Goal: Transaction & Acquisition: Purchase product/service

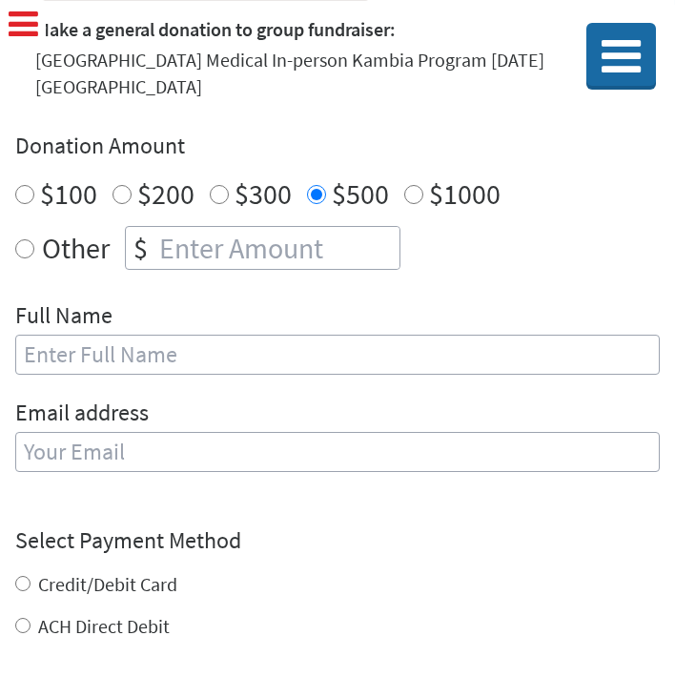
scroll to position [594, 0]
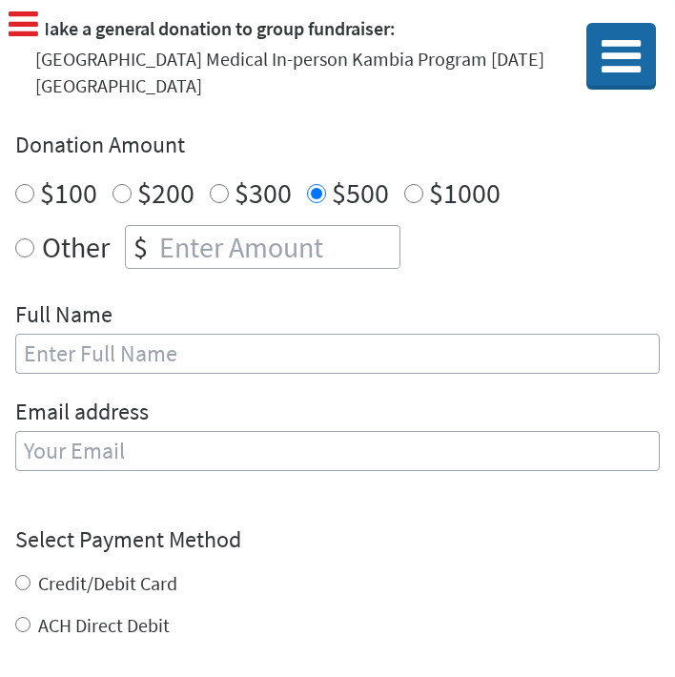
click at [158, 334] on input "text" at bounding box center [337, 354] width 645 height 40
type input "[PERSON_NAME]"
click at [66, 431] on input "email" at bounding box center [337, 451] width 645 height 40
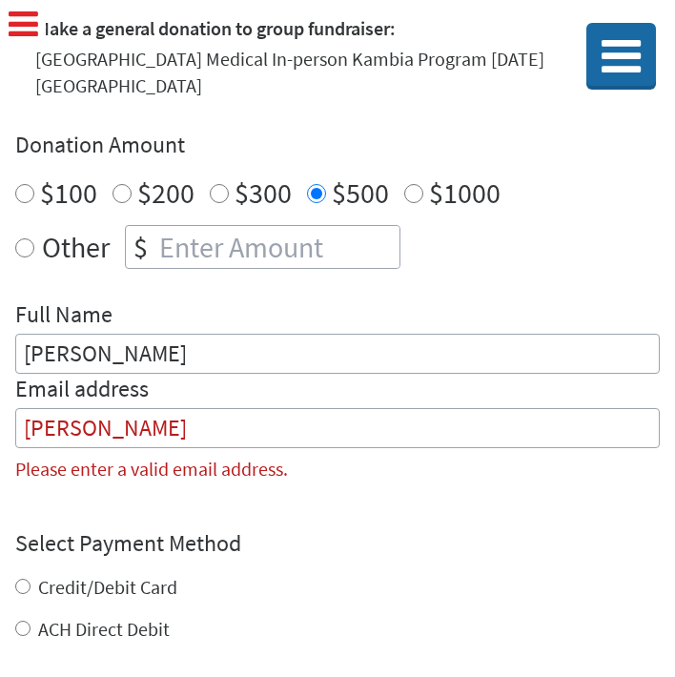
click at [254, 256] on div "Make a donation on behalf of a volunteer: Select a volunteer... Adison Dyksterh…" at bounding box center [337, 215] width 645 height 566
click at [94, 408] on input "[PERSON_NAME]" at bounding box center [337, 428] width 645 height 40
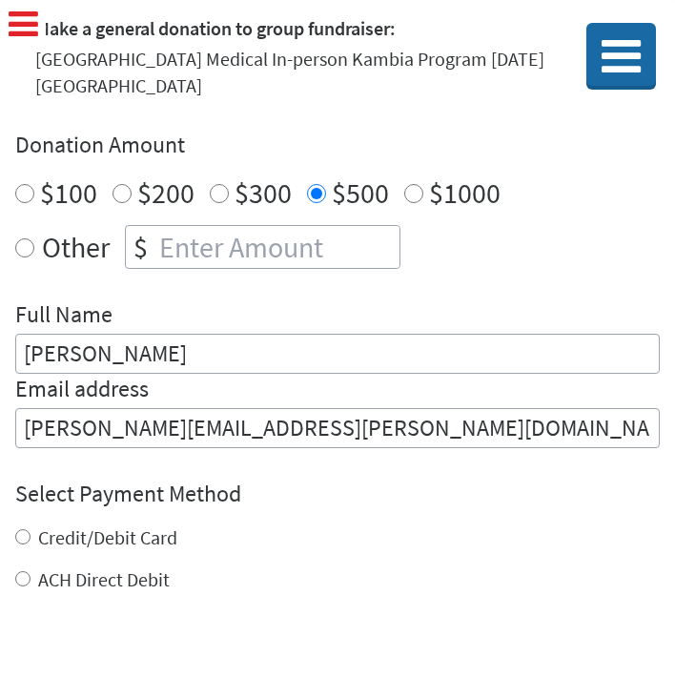
type input "[PERSON_NAME][EMAIL_ADDRESS][PERSON_NAME][DOMAIN_NAME]"
click at [42, 525] on label "Credit/Debit Card" at bounding box center [107, 537] width 139 height 24
click at [31, 529] on input "Credit/Debit Card" at bounding box center [22, 536] width 15 height 15
radio input "true"
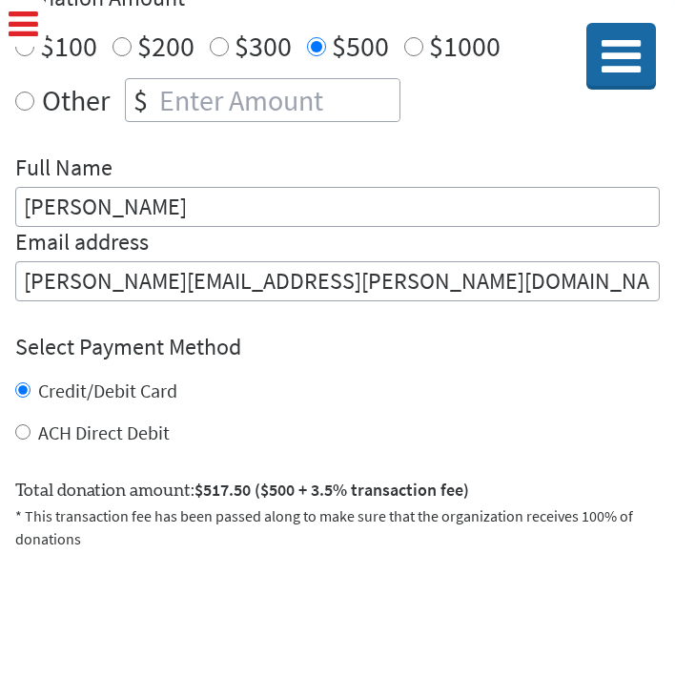
scroll to position [797, 0]
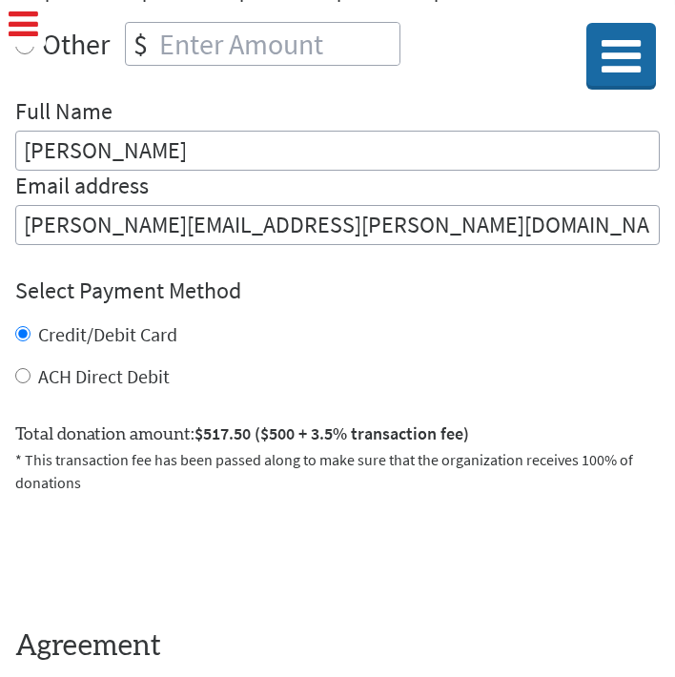
click at [100, 363] on div "ACH Direct Debit" at bounding box center [337, 376] width 645 height 27
click at [99, 364] on label "ACH Direct Debit" at bounding box center [104, 376] width 132 height 24
click at [31, 368] on input "ACH Direct Debit" at bounding box center [22, 375] width 15 height 15
radio input "true"
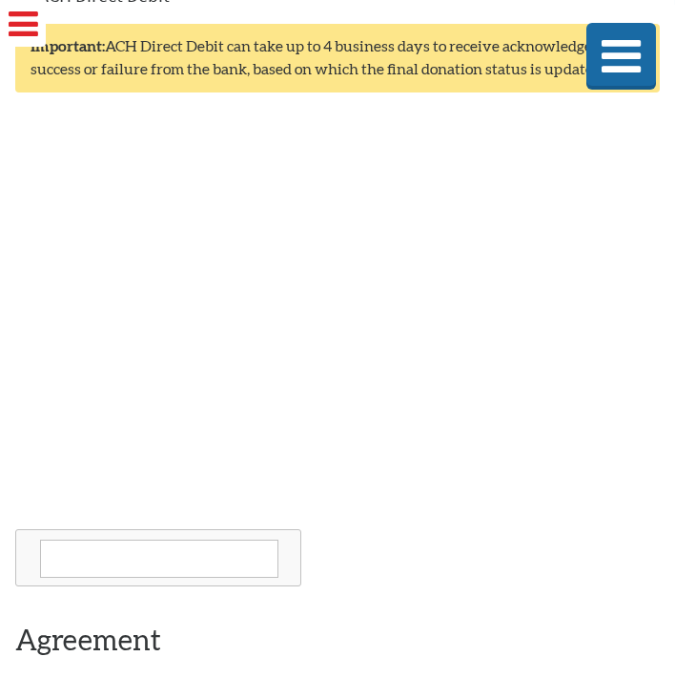
scroll to position [1189, 0]
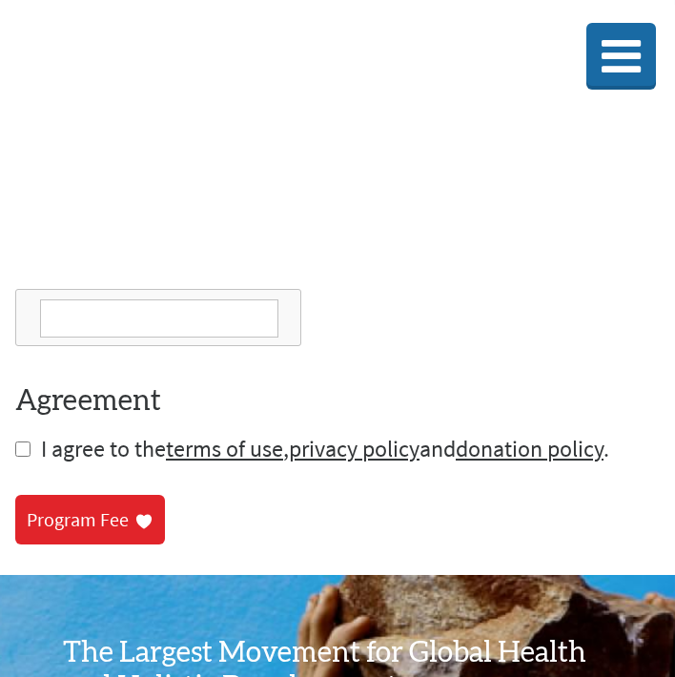
scroll to position [1189, 0]
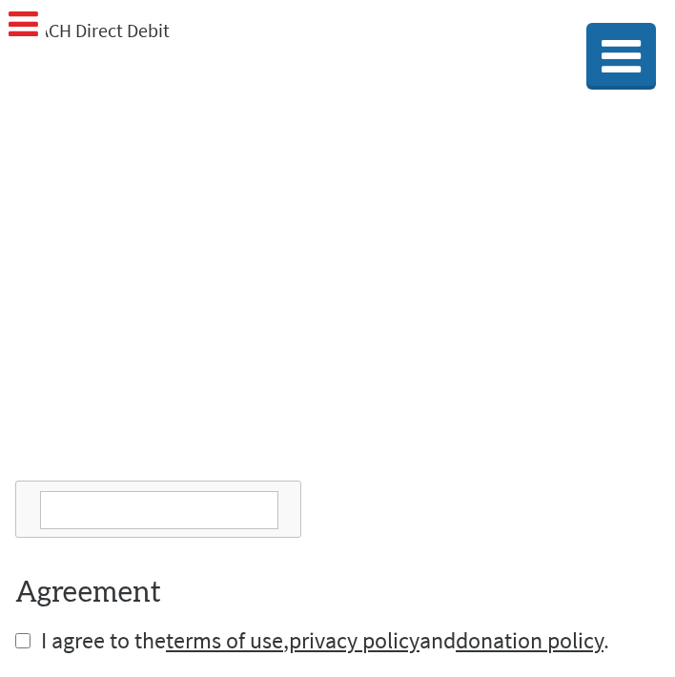
click at [23, 633] on input "checkbox" at bounding box center [22, 640] width 15 height 15
checkbox input "true"
click at [101, 18] on label "ACH Direct Debit" at bounding box center [104, 30] width 132 height 24
click at [31, 22] on input "ACH Direct Debit" at bounding box center [22, 29] width 15 height 15
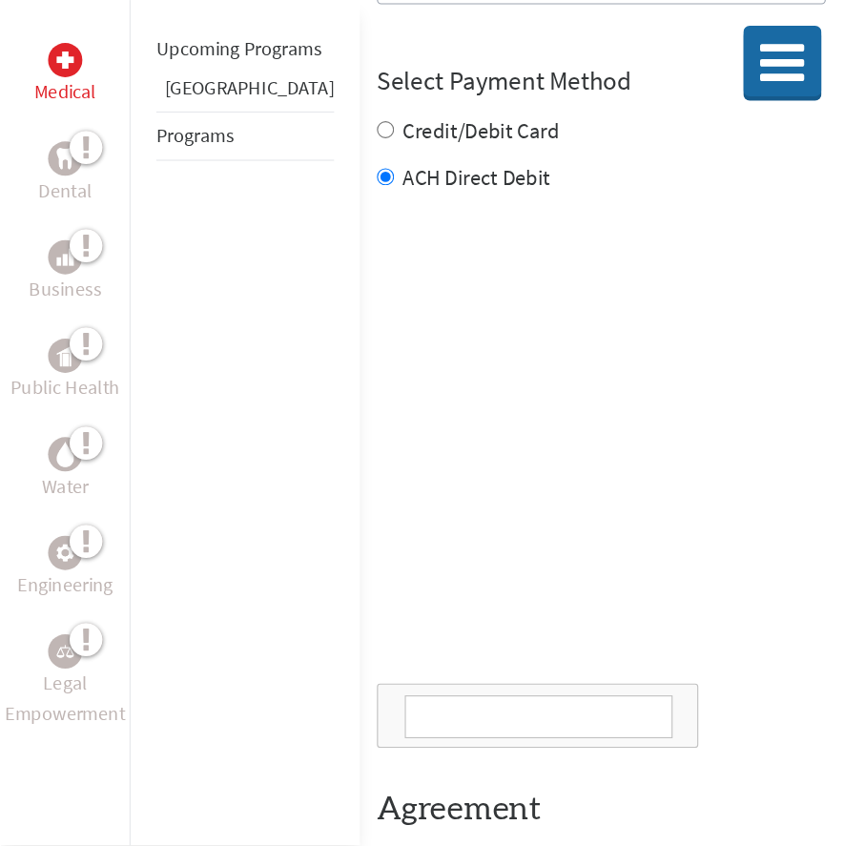
scroll to position [1147, 0]
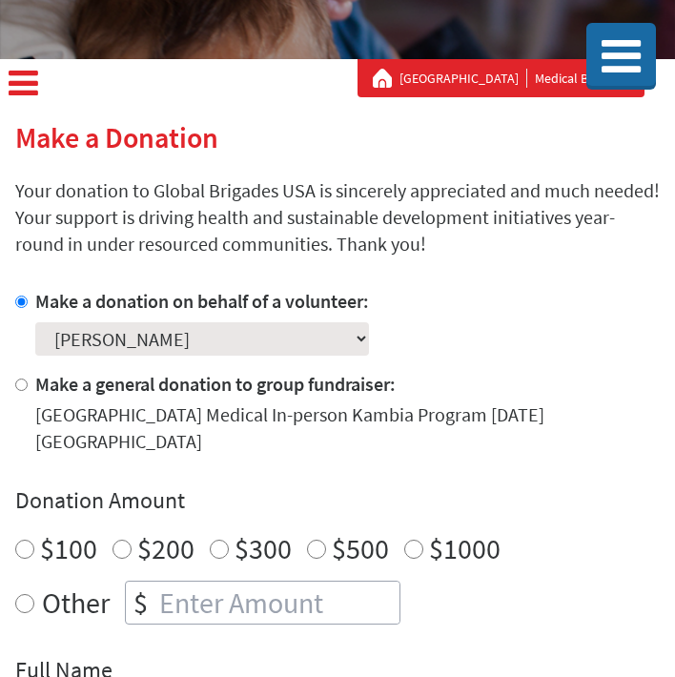
click at [314, 540] on input "$500" at bounding box center [316, 549] width 19 height 19
radio input "true"
click at [409, 540] on input "$1000" at bounding box center [413, 549] width 19 height 19
radio input "true"
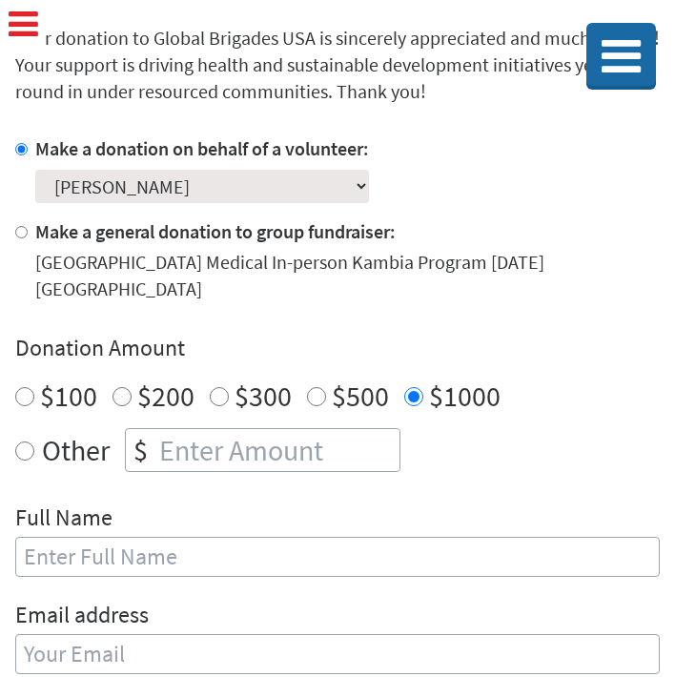
scroll to position [413, 0]
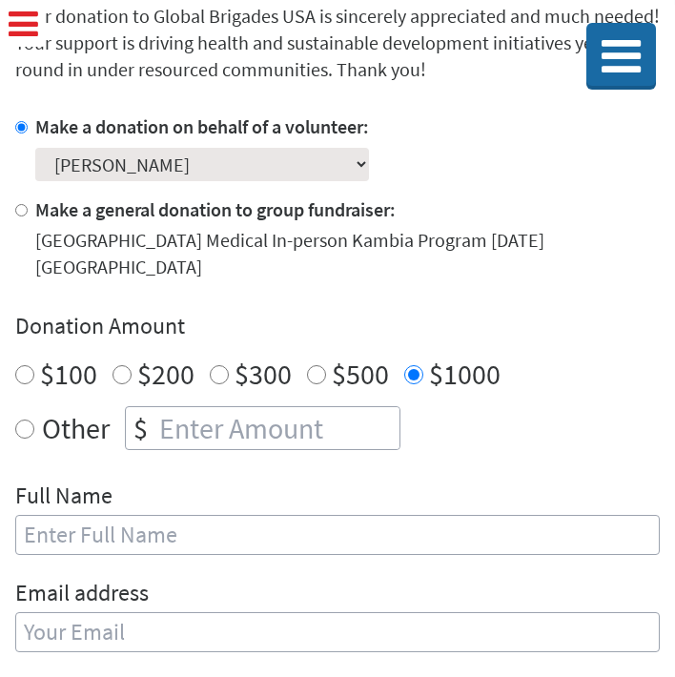
click at [149, 515] on input "text" at bounding box center [337, 535] width 645 height 40
type input "[PERSON_NAME]"
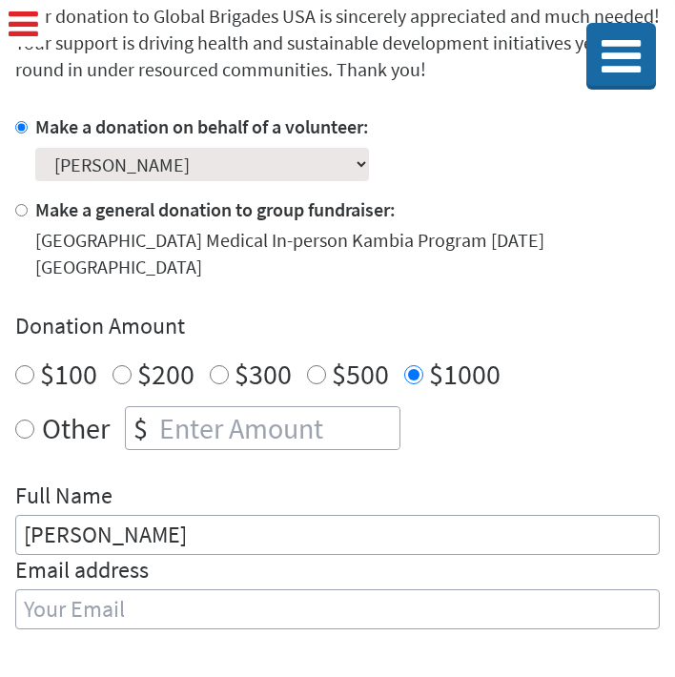
click at [90, 603] on div "Email address" at bounding box center [337, 603] width 645 height 97
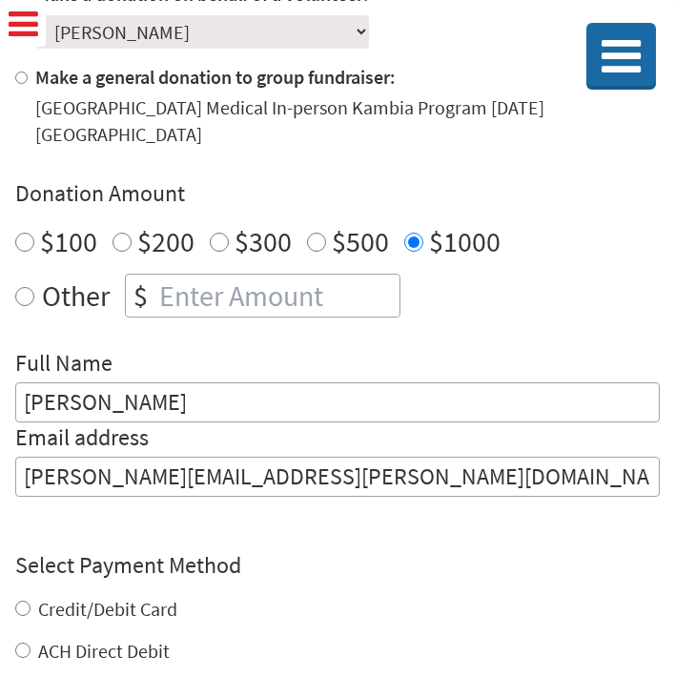
scroll to position [557, 0]
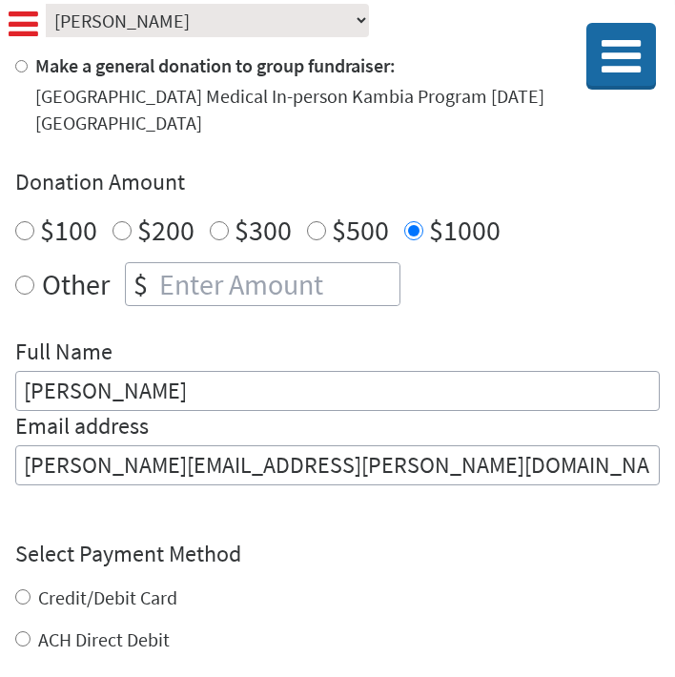
type input "[PERSON_NAME][EMAIL_ADDRESS][PERSON_NAME][DOMAIN_NAME]"
click at [74, 585] on div "Credit/Debit Card ACH Direct Debit" at bounding box center [337, 619] width 645 height 69
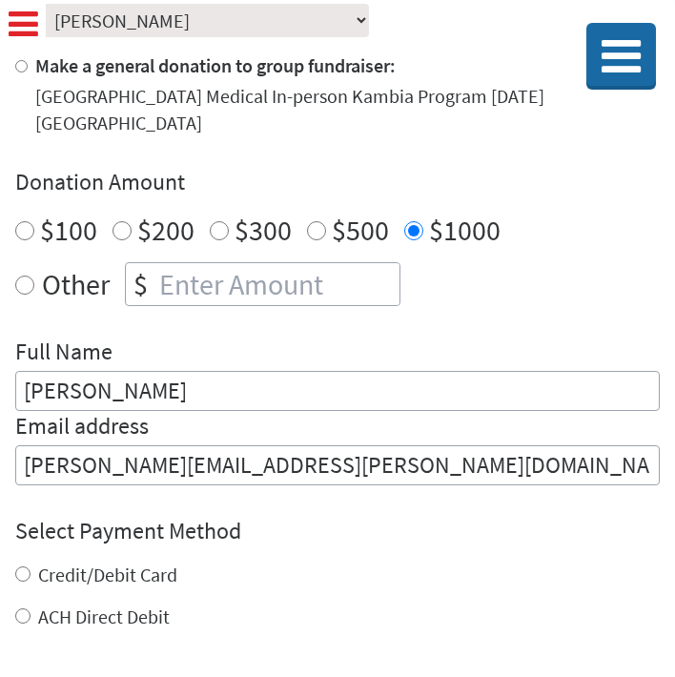
click at [78, 563] on label "Credit/Debit Card" at bounding box center [107, 575] width 139 height 24
click at [31, 566] on input "Credit/Debit Card" at bounding box center [22, 573] width 15 height 15
radio input "true"
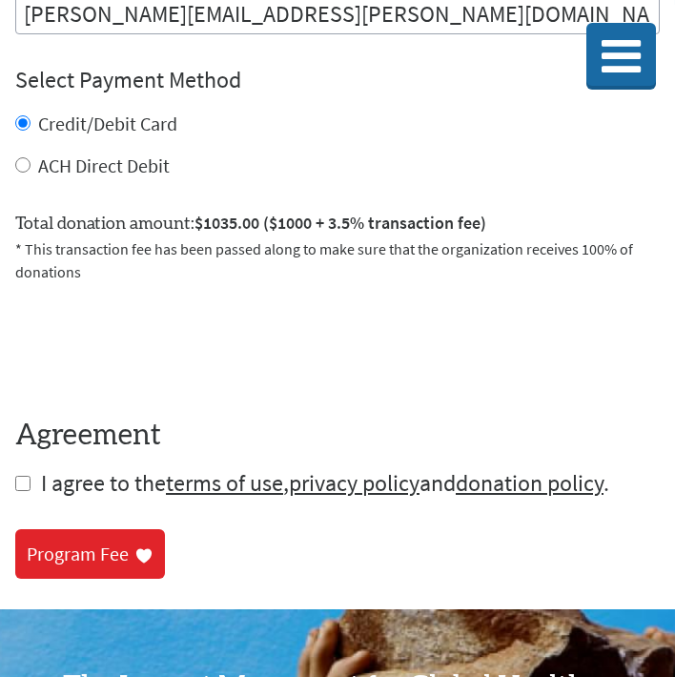
scroll to position [1029, 0]
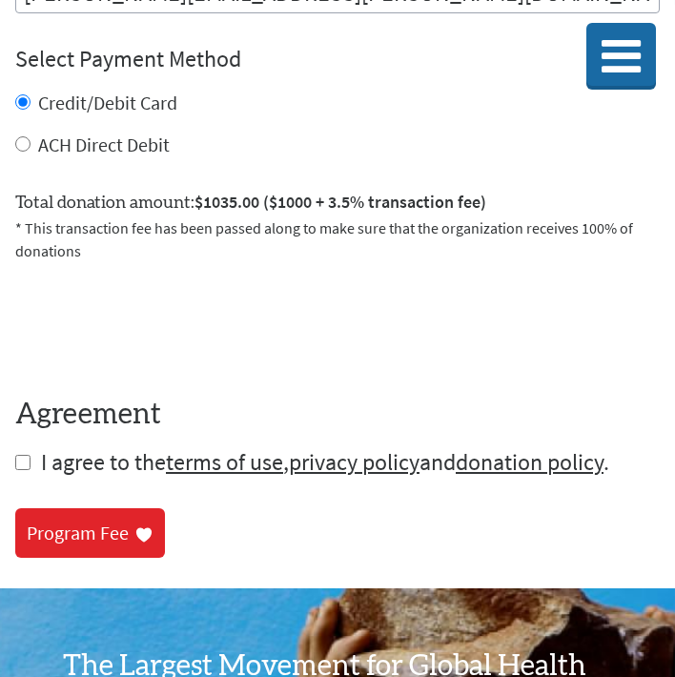
click at [24, 455] on input "checkbox" at bounding box center [22, 462] width 15 height 15
checkbox input "true"
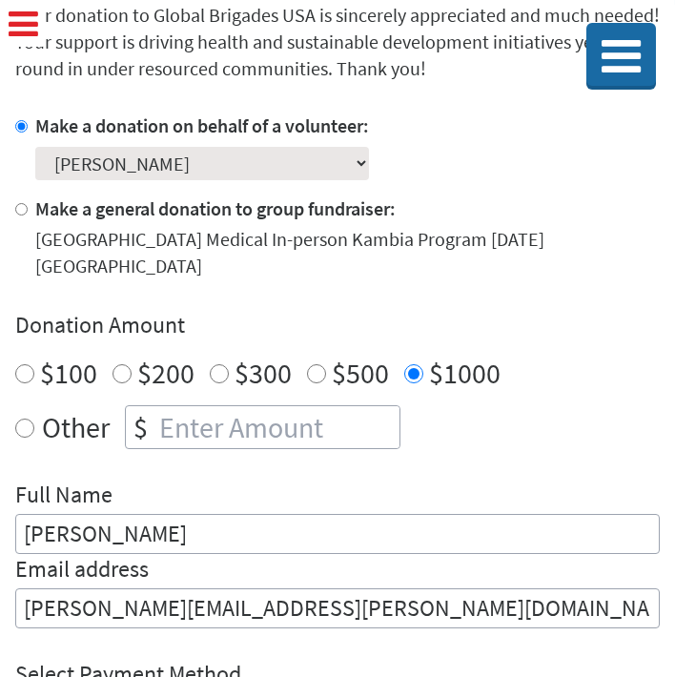
scroll to position [420, 0]
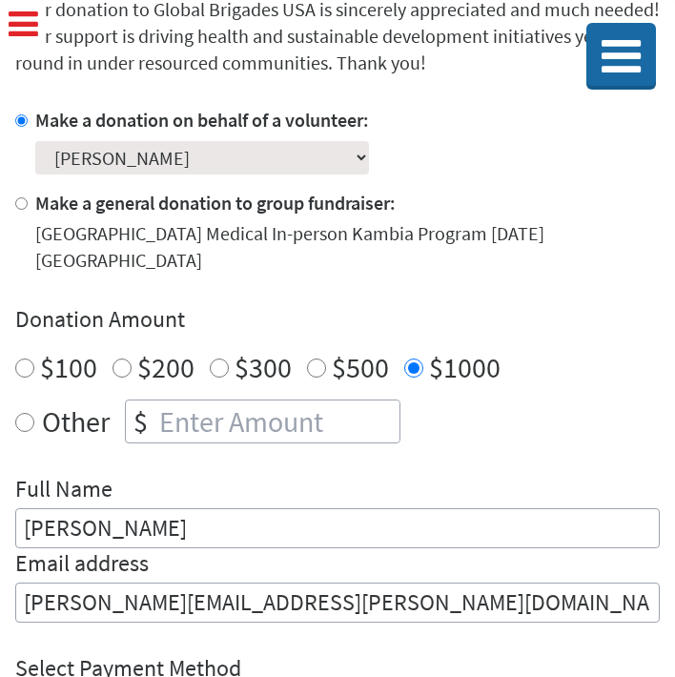
click at [351, 158] on select "Select a volunteer... [PERSON_NAME] [PERSON_NAME] [PERSON_NAME] [PERSON_NAME]" at bounding box center [202, 157] width 334 height 33
click at [35, 141] on select "Select a volunteer... [PERSON_NAME] [PERSON_NAME] [PERSON_NAME] [PERSON_NAME]" at bounding box center [202, 157] width 334 height 33
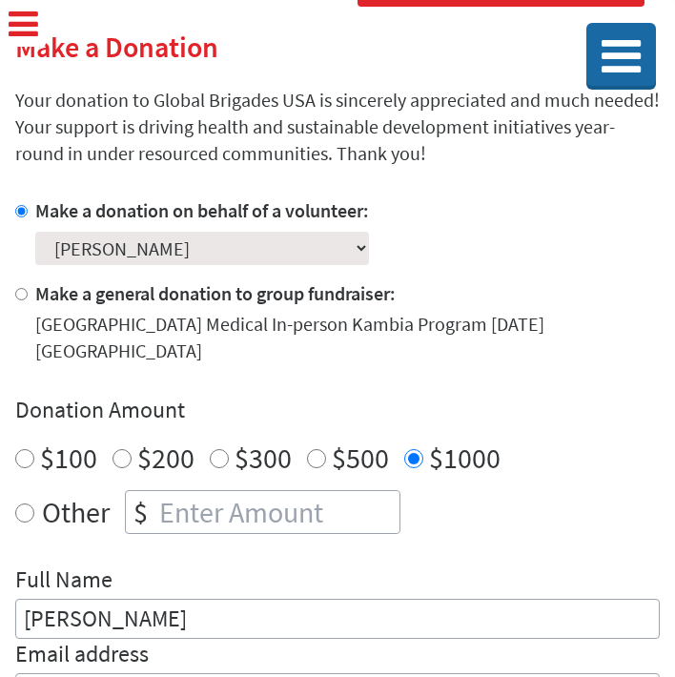
scroll to position [395, 0]
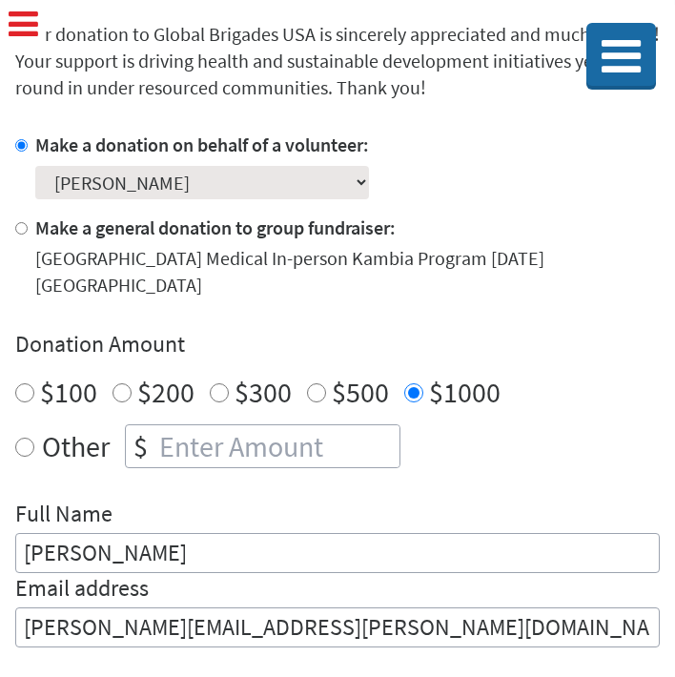
click at [315, 383] on input "$500" at bounding box center [316, 392] width 19 height 19
radio input "true"
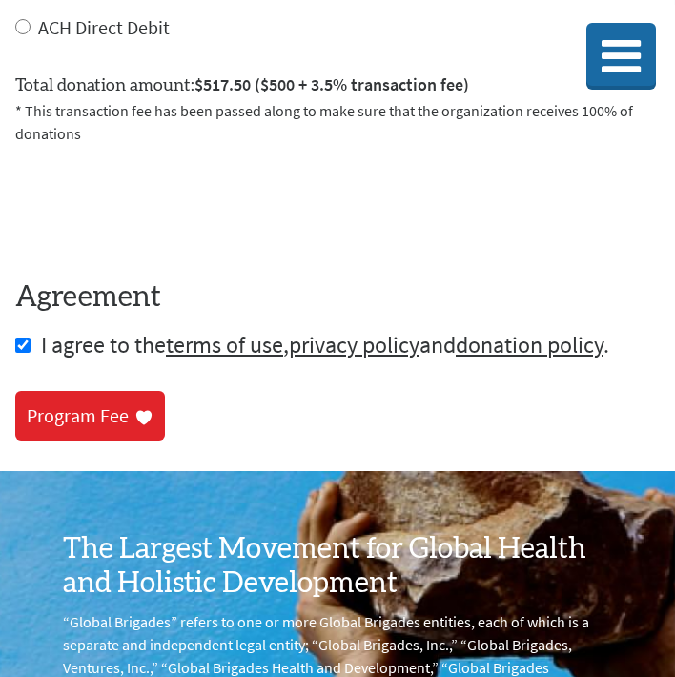
scroll to position [1152, 0]
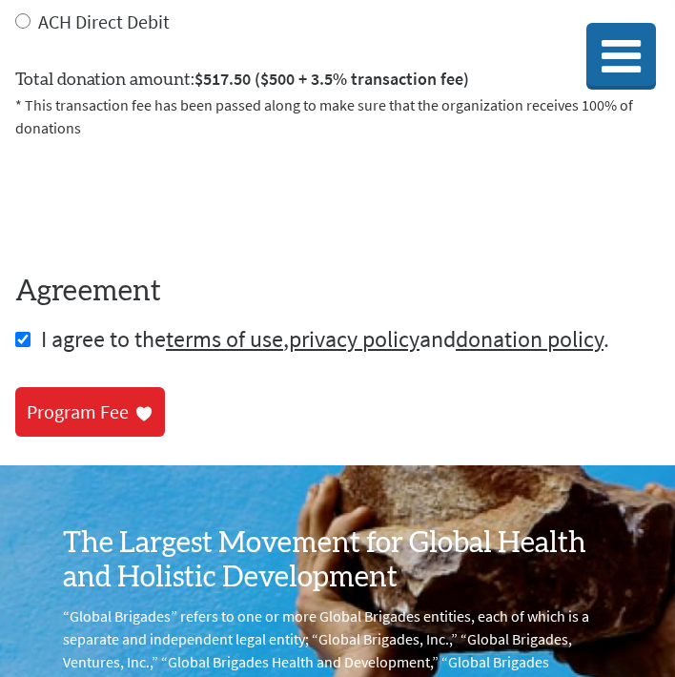
click at [117, 399] on div "Program Fee" at bounding box center [78, 412] width 102 height 27
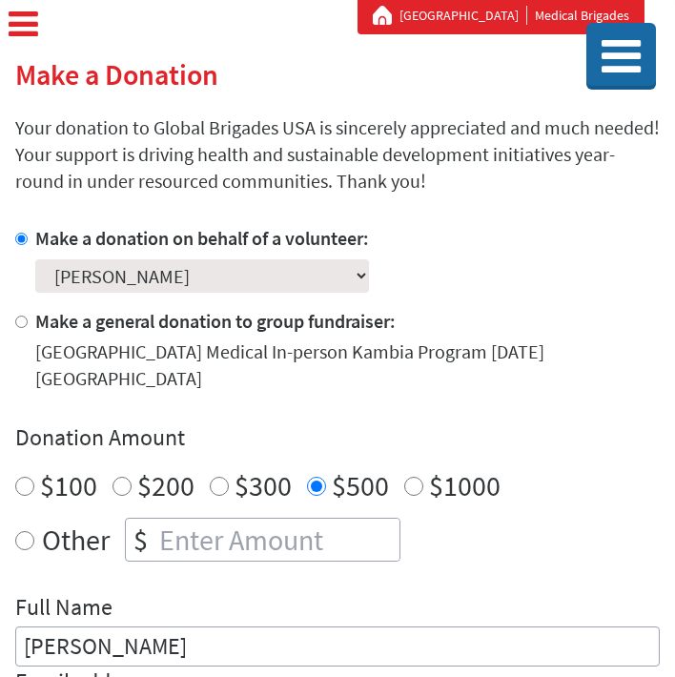
scroll to position [305, 0]
